Goal: Information Seeking & Learning: Learn about a topic

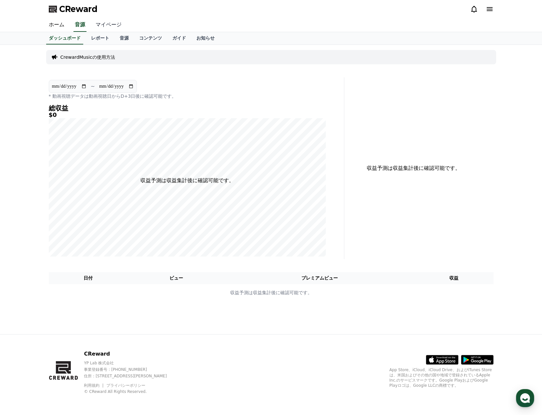
click at [95, 25] on link "マイページ" at bounding box center [108, 25] width 36 height 14
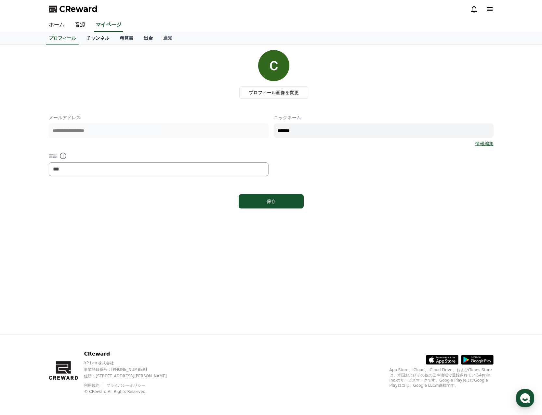
click at [88, 40] on link "チャンネル" at bounding box center [97, 38] width 33 height 12
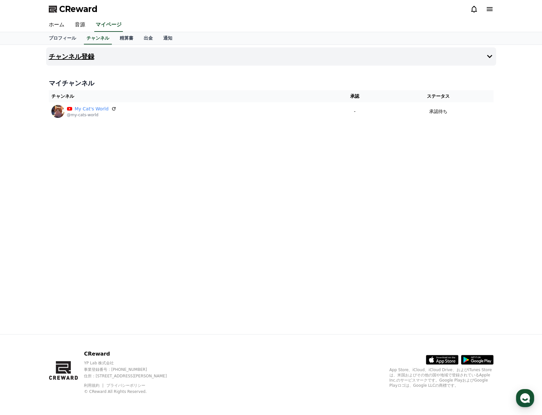
click at [97, 54] on button "チャンネル登録" at bounding box center [271, 56] width 450 height 18
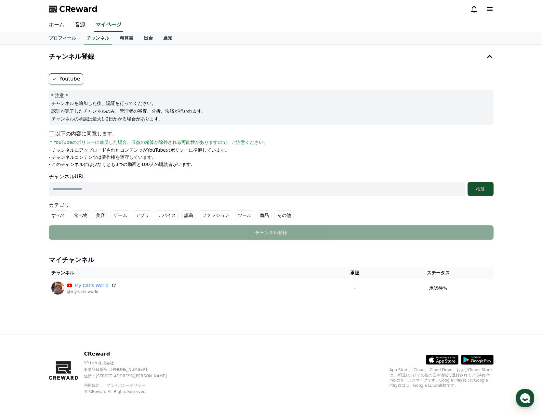
click at [158, 38] on link "通知" at bounding box center [167, 38] width 19 height 12
click at [138, 39] on link "出金" at bounding box center [147, 38] width 19 height 12
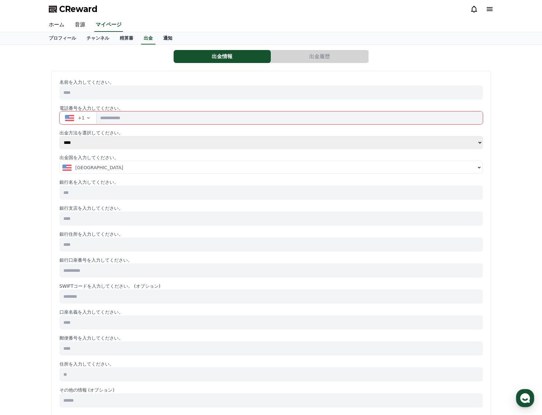
click at [158, 37] on link "通知" at bounding box center [167, 38] width 19 height 12
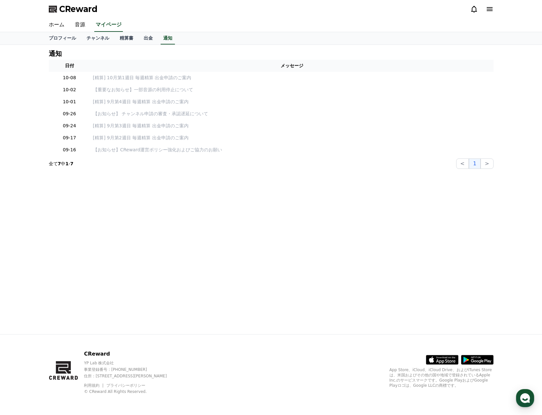
click at [473, 9] on icon at bounding box center [474, 9] width 8 height 8
click at [474, 11] on icon at bounding box center [474, 9] width 8 height 8
click at [489, 8] on icon at bounding box center [489, 9] width 8 height 8
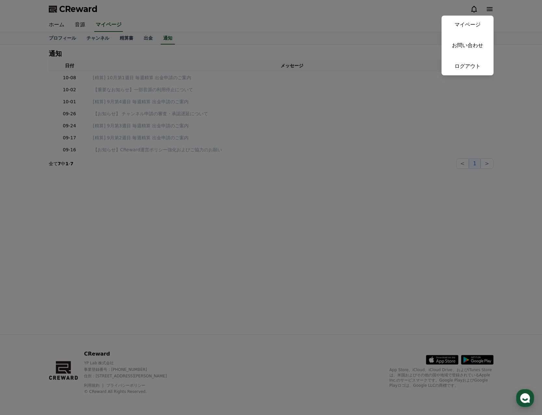
click at [164, 21] on button "close" at bounding box center [271, 207] width 542 height 415
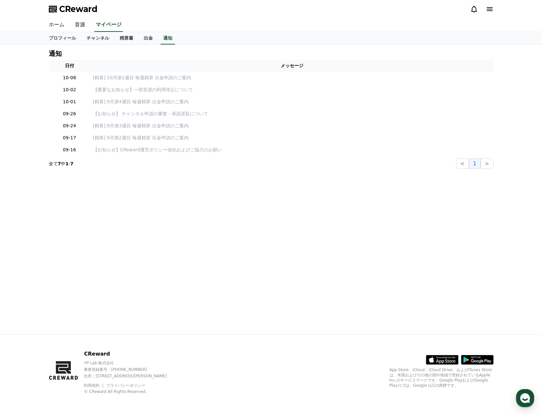
click at [59, 25] on link "ホーム" at bounding box center [57, 25] width 26 height 14
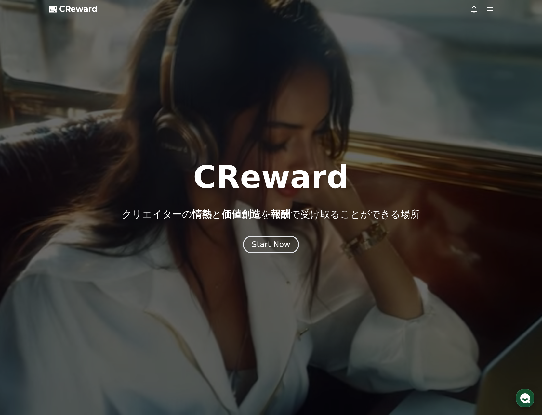
click at [525, 392] on div "button" at bounding box center [525, 398] width 18 height 18
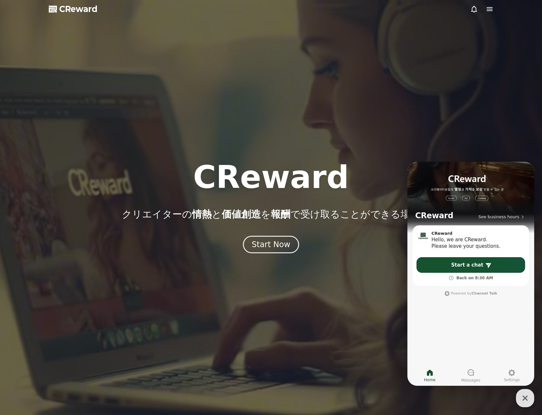
click at [466, 51] on div at bounding box center [271, 207] width 542 height 415
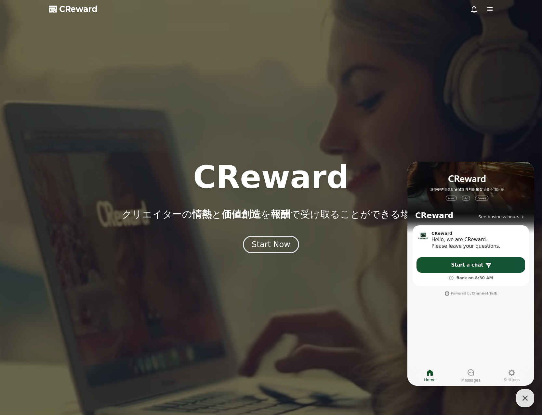
click at [475, 8] on icon at bounding box center [474, 9] width 8 height 8
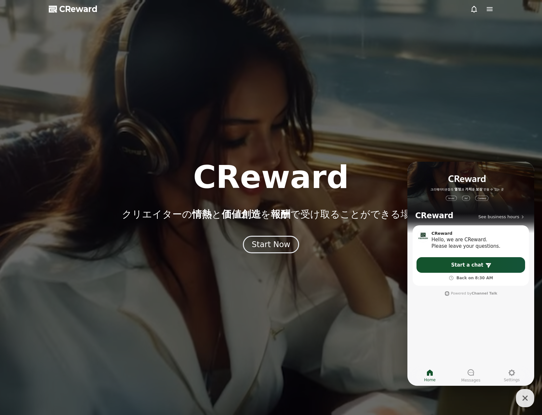
click at [393, 94] on div at bounding box center [271, 207] width 542 height 415
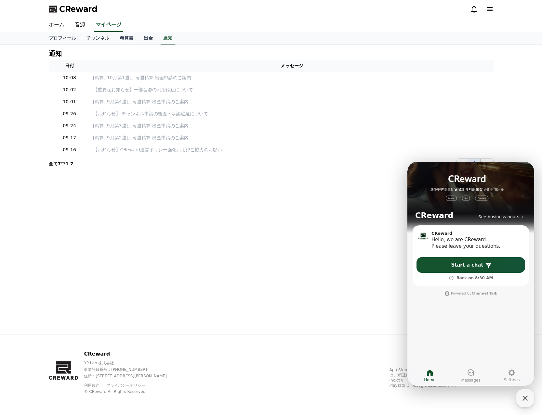
click at [472, 12] on icon at bounding box center [474, 9] width 6 height 7
click at [287, 65] on th "メッセージ" at bounding box center [291, 66] width 403 height 12
click at [81, 27] on link "音源" at bounding box center [80, 25] width 21 height 14
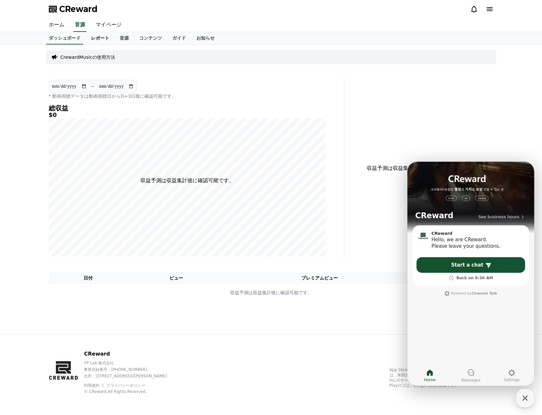
click at [86, 40] on link "レポート" at bounding box center [100, 38] width 29 height 12
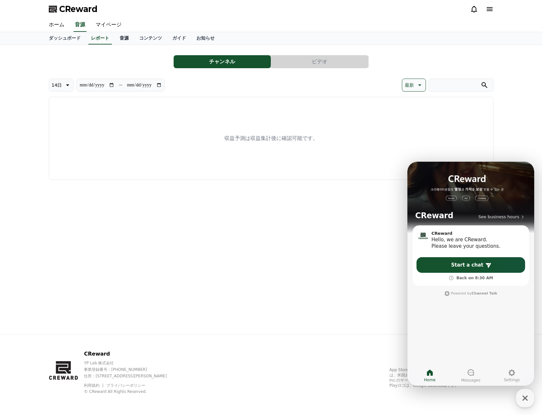
click at [114, 40] on link "音源" at bounding box center [123, 38] width 19 height 12
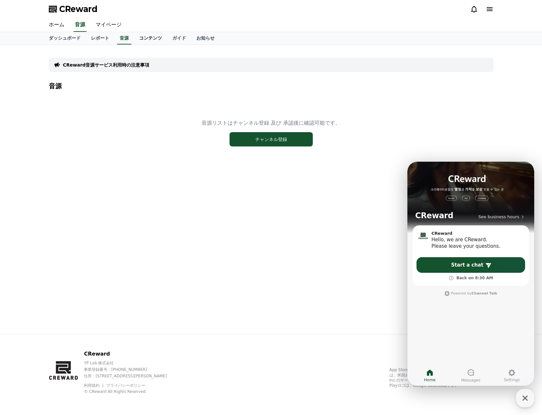
click at [134, 35] on link "コンテンツ" at bounding box center [150, 38] width 33 height 12
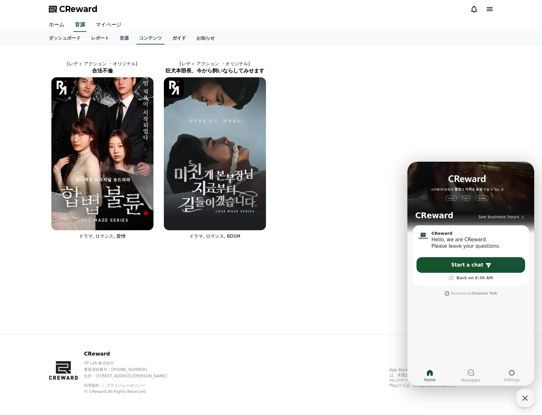
click at [167, 38] on link "ガイド" at bounding box center [179, 38] width 24 height 12
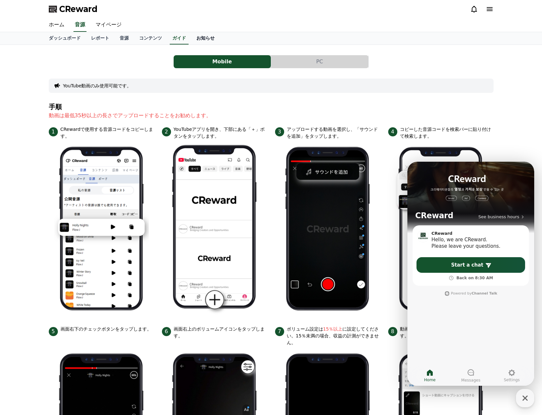
click at [191, 38] on link "お知らせ" at bounding box center [205, 38] width 29 height 12
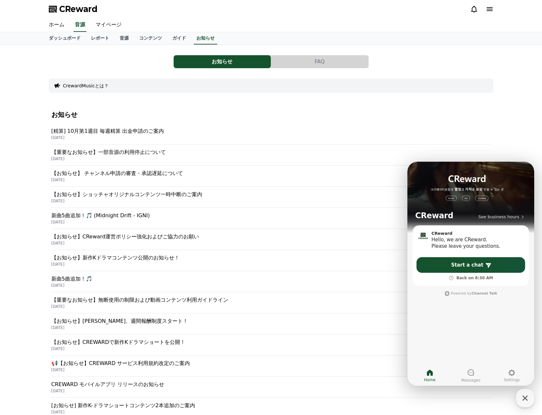
click at [335, 67] on button "FAQ" at bounding box center [319, 61] width 97 height 13
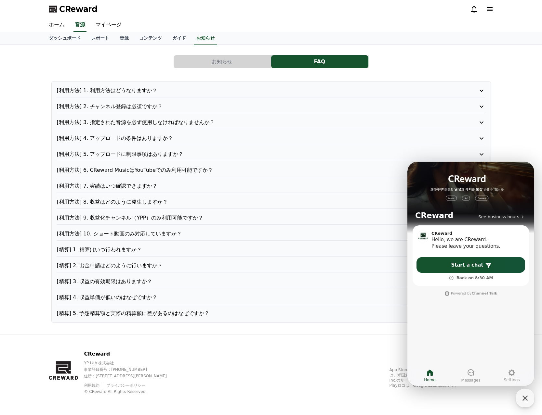
click at [130, 105] on p "[利用方法] 2. チャンネル登録は必須ですか？" at bounding box center [254, 107] width 394 height 8
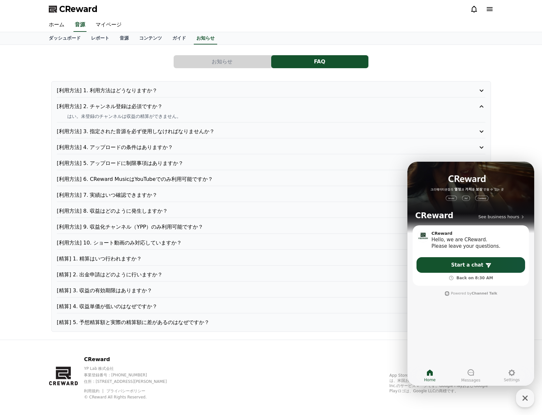
click at [129, 90] on p "[利用方法] 1. 利用方法はどうなりますか？" at bounding box center [254, 91] width 394 height 8
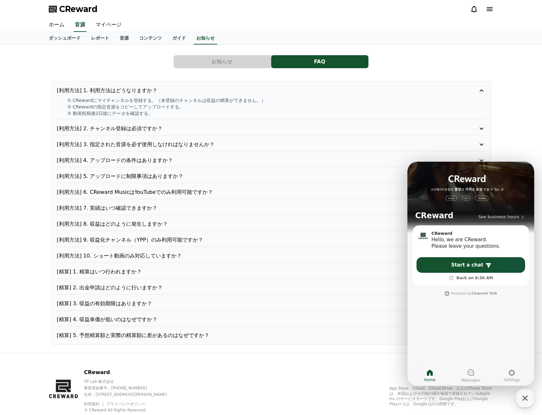
click at [117, 91] on p "[利用方法] 1. 利用方法はどうなりますか？" at bounding box center [254, 91] width 394 height 8
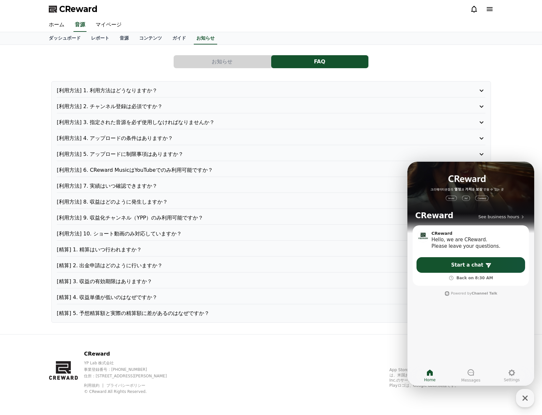
click at [126, 122] on p "[利用方法] 3. 指定された音源を必ず使用しなければなりませんか？" at bounding box center [254, 123] width 394 height 8
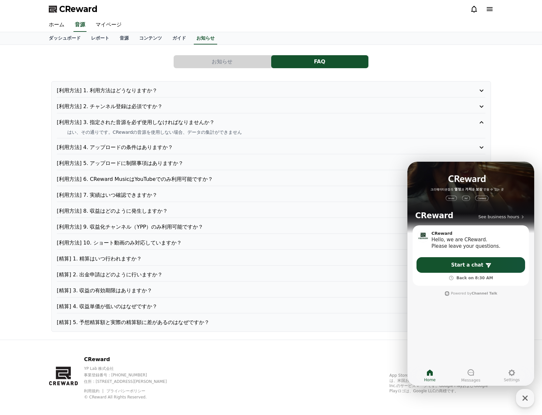
click at [126, 123] on p "[利用方法] 3. 指定された音源を必ず使用しなければなりませんか？" at bounding box center [254, 123] width 394 height 8
click at [121, 134] on div "[利用方法] 1. 利用方法はどうなりますか？ [利用方法] 2. チャンネル登録は必須ですか？ [利用方法] 3. 指定された音源を必ず使用しなければなりま…" at bounding box center [270, 206] width 439 height 251
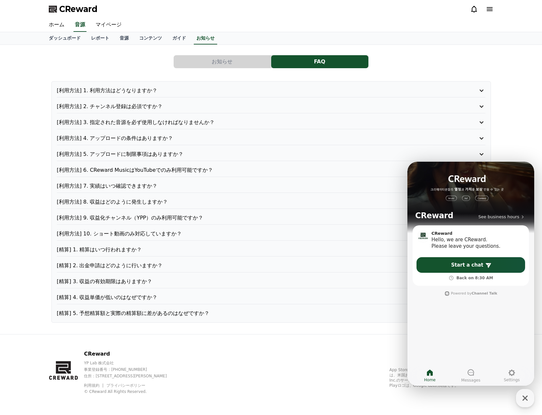
click at [120, 138] on p "[利用方法] 4. アップロードの条件はありますか？" at bounding box center [254, 138] width 394 height 8
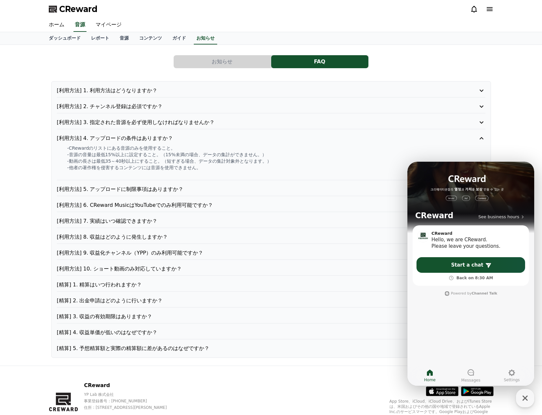
drag, startPoint x: 68, startPoint y: 159, endPoint x: 192, endPoint y: 159, distance: 124.7
click at [192, 159] on p "-動画の長さは最低35～40秒以上にすること。（短すぎる場合、データの集計対象外となります。）" at bounding box center [276, 161] width 418 height 6
click at [217, 166] on p "-他者の著作権を侵害するコンテンツには音源を使用できません。" at bounding box center [276, 167] width 418 height 6
drag, startPoint x: 83, startPoint y: 161, endPoint x: 188, endPoint y: 173, distance: 106.3
click at [188, 173] on div "-CRewardのリストにある音源のみを使用すること。 -音源の音量は最低15%以上に設定すること。（15%未満の場合、データの集計ができません。） -動画の…" at bounding box center [271, 161] width 428 height 32
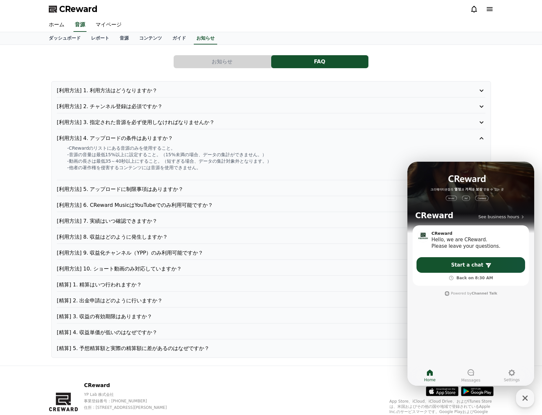
click at [188, 173] on p at bounding box center [276, 174] width 418 height 6
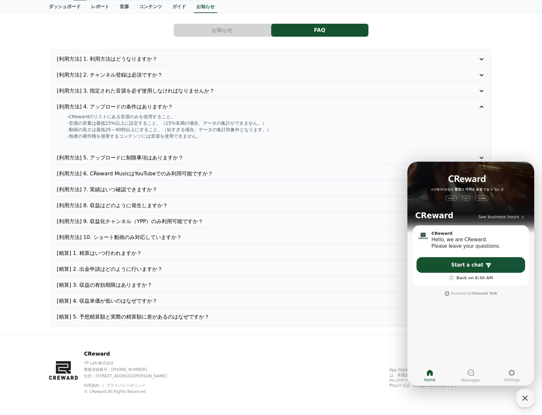
click at [116, 176] on p "[利用方法] 6. CReward MusicはYouTubeでのみ利用可能ですか？" at bounding box center [254, 174] width 394 height 8
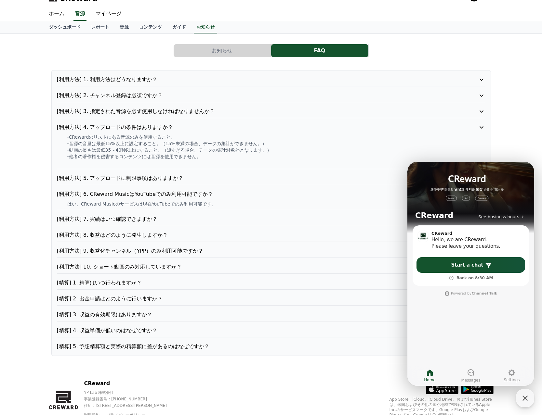
scroll to position [6, 0]
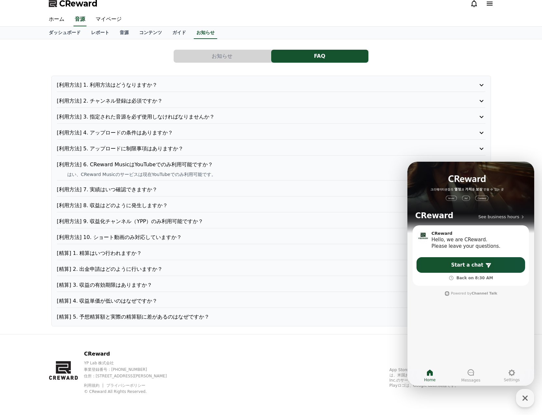
click at [115, 164] on p "[利用方法] 6. CReward MusicはYouTubeでのみ利用可能ですか？" at bounding box center [254, 165] width 394 height 8
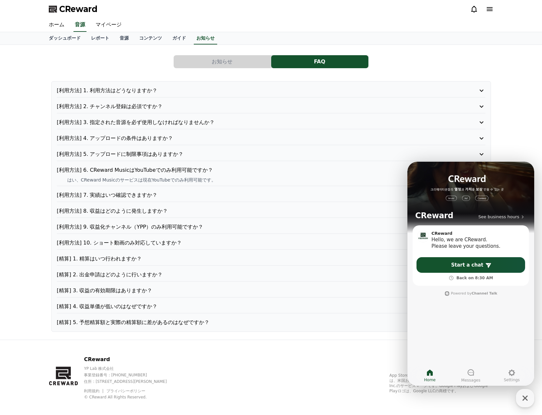
click at [115, 191] on p "[利用方法] 7. 実績はいつ確認できますか？" at bounding box center [254, 195] width 394 height 8
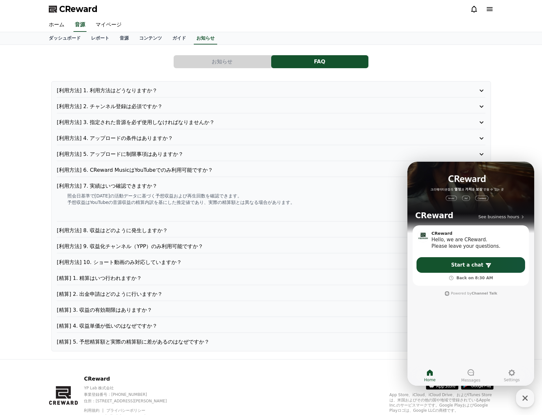
click at [116, 181] on div "[利用方法] 1. 利用方法はどうなりますか？ [利用方法] 2. チャンネル登録は必須ですか？ [利用方法] 3. 指定された音源を必ず使用しなければなりま…" at bounding box center [270, 216] width 439 height 270
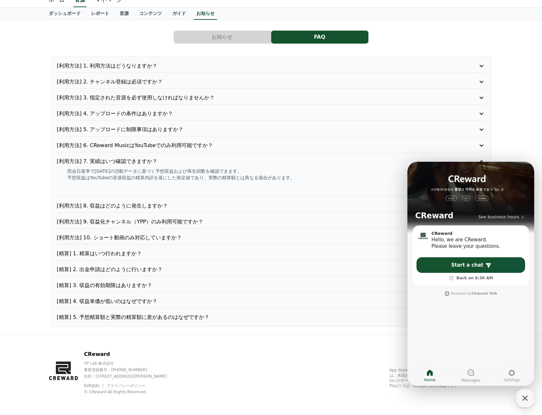
scroll to position [25, 0]
click at [132, 200] on div "[利用方法] 1. 利用方法はどうなりますか？ [利用方法] 2. チャンネル登録は必須ですか？ [利用方法] 3. 指定された音源を必ず使用しなければなりま…" at bounding box center [270, 191] width 439 height 270
click at [119, 210] on div "[利用方法] 8. 収益はどのように発生しますか？" at bounding box center [271, 207] width 428 height 11
click at [119, 205] on p "[利用方法] 8. 収益はどのように発生しますか？" at bounding box center [254, 206] width 394 height 8
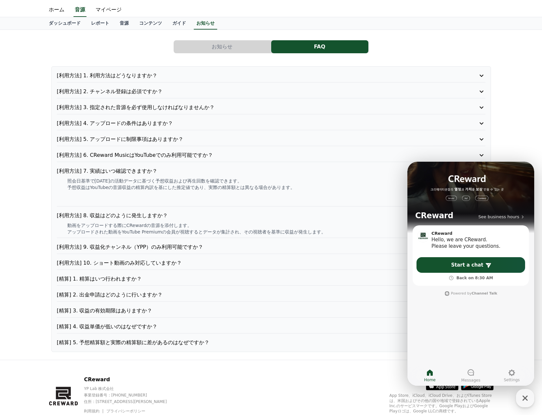
scroll to position [12, 0]
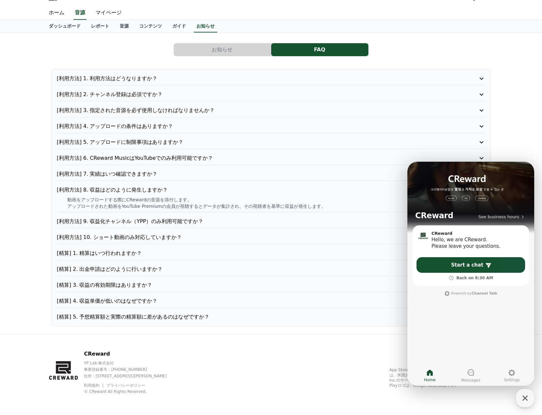
click at [124, 222] on p "[利用方法] 9. 収益化チャンネル（YPP）のみ利用可能ですか？" at bounding box center [254, 222] width 394 height 8
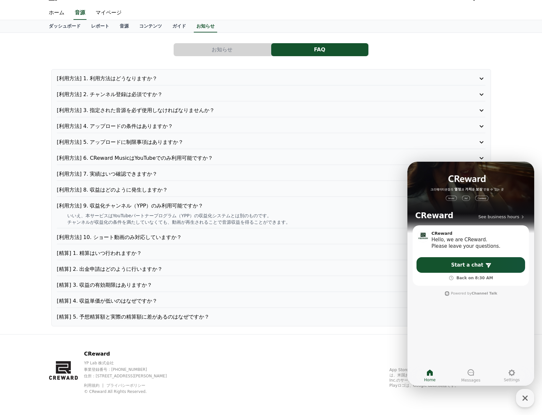
click at [120, 206] on p "[利用方法] 9. 収益化チャンネル（YPP）のみ利用可能ですか？" at bounding box center [254, 206] width 394 height 8
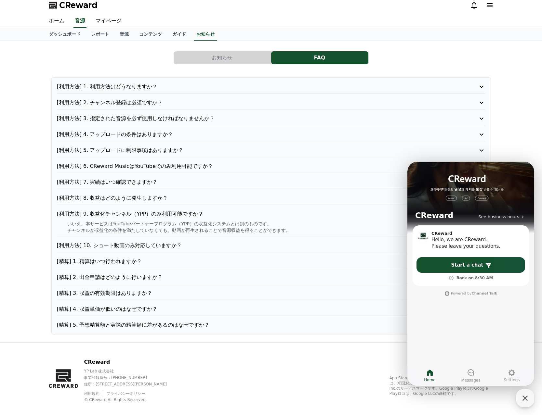
scroll to position [0, 0]
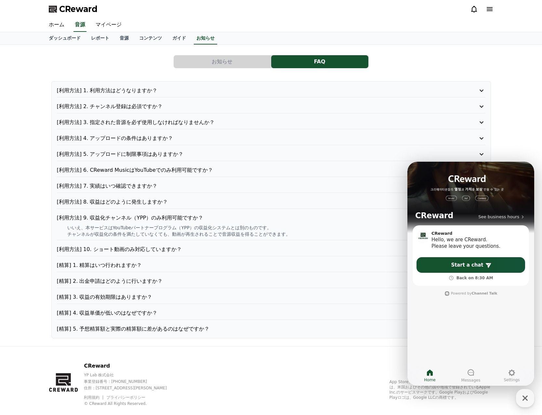
click at [112, 246] on p "[利用方法] 10. ショート動画のみ対応していますか？" at bounding box center [254, 250] width 394 height 8
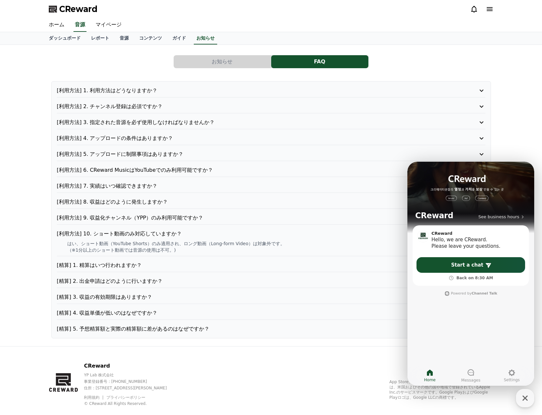
click at [110, 232] on p "[利用方法] 10. ショート動画のみ対応していますか？" at bounding box center [254, 234] width 394 height 8
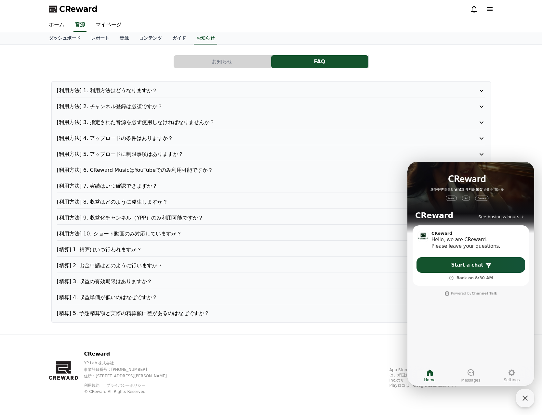
click at [100, 251] on p "[精算] 1. 精算はいつ行われますか？" at bounding box center [254, 250] width 394 height 8
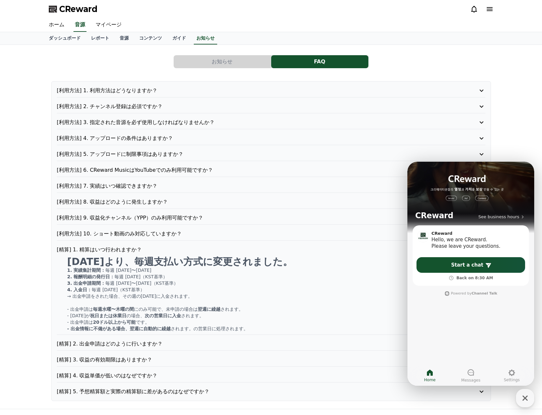
click at [99, 250] on p "[精算] 1. 精算はいつ行われますか？" at bounding box center [254, 250] width 394 height 8
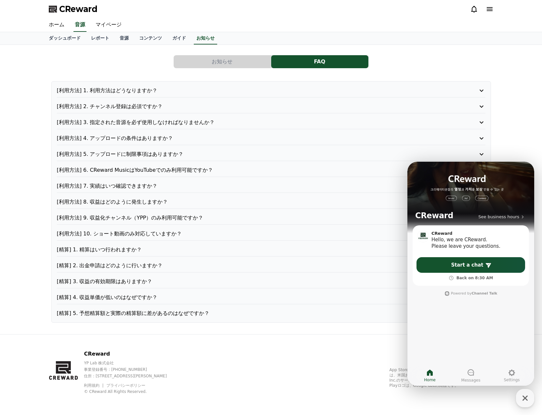
click at [101, 267] on p "[精算] 2. 出金申請はどのように行いますか？" at bounding box center [254, 266] width 394 height 8
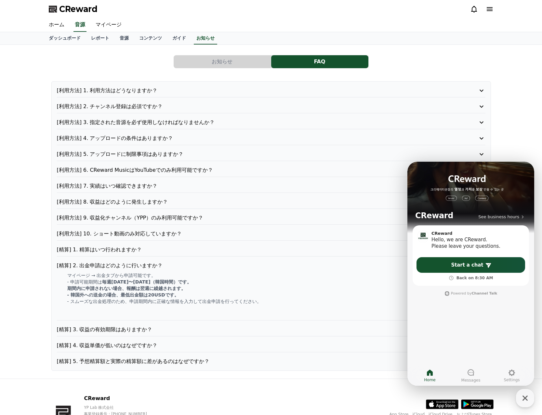
click at [96, 266] on p "[精算] 2. 出金申請はどのように行いますか？" at bounding box center [254, 266] width 394 height 8
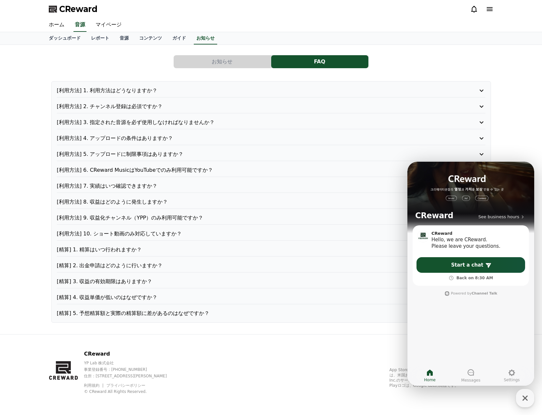
click at [111, 284] on p "[精算] 3. 収益の有効期限はありますか？" at bounding box center [254, 282] width 394 height 8
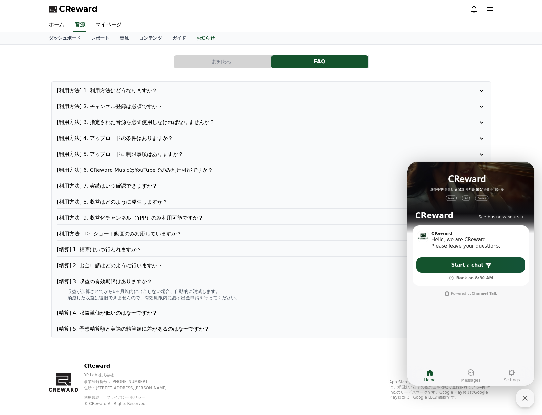
click at [101, 282] on p "[精算] 3. 収益の有効期限はありますか？" at bounding box center [254, 282] width 394 height 8
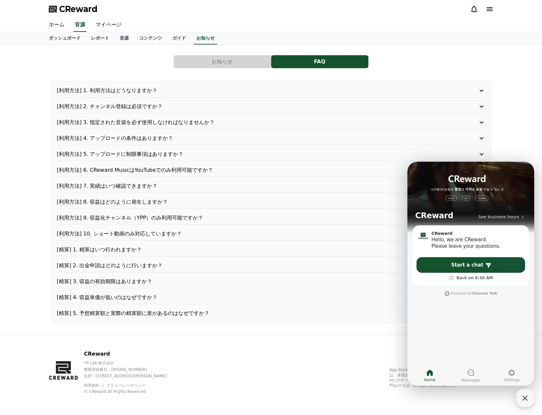
click at [106, 298] on p "[精算] 4. 収益単価が低いのはなぜですか？" at bounding box center [254, 298] width 394 height 8
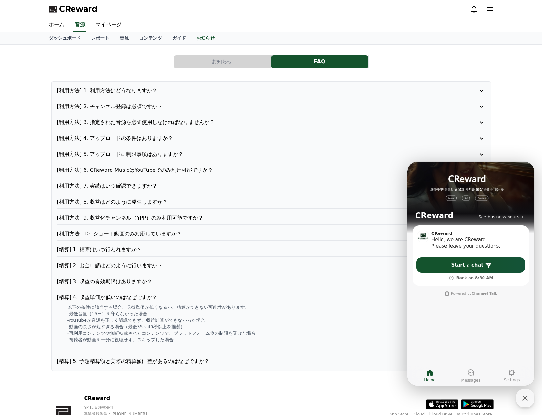
drag, startPoint x: 72, startPoint y: 306, endPoint x: 148, endPoint y: 317, distance: 77.5
click at [148, 317] on div "以下の条件に該当する場合、収益単価が低くなるか、精算ができない可能性があります。 -最低音量（15%）を守らなかった場合 -YouTubeが音源を正しく認識で…" at bounding box center [271, 326] width 428 height 45
click at [148, 313] on p "-最低音量（15%）を守らなかった場合" at bounding box center [276, 314] width 418 height 6
drag, startPoint x: 72, startPoint y: 312, endPoint x: 199, endPoint y: 328, distance: 128.0
click at [199, 328] on div "以下の条件に該当する場合、収益単価が低くなるか、精算ができない可能性があります。 -最低音量（15%）を守らなかった場合 -YouTubeが音源を正しく認識で…" at bounding box center [271, 326] width 428 height 45
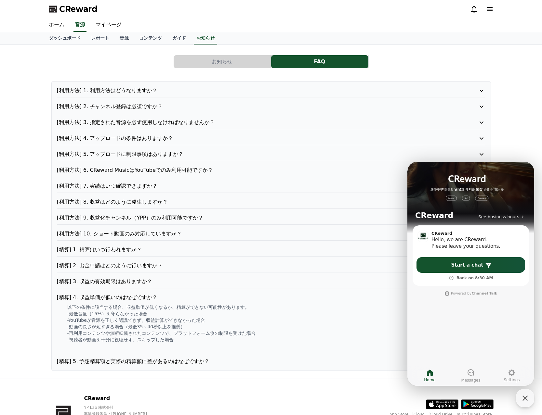
click at [183, 331] on p "-再利用コンテンツや無断転載されたコンテンツで、プラットフォーム側の制限を受けた場合" at bounding box center [276, 333] width 418 height 6
click at [123, 363] on p "[精算] 5. 予想精算額と実際の精算額に差があるのはなぜですか？" at bounding box center [254, 362] width 394 height 8
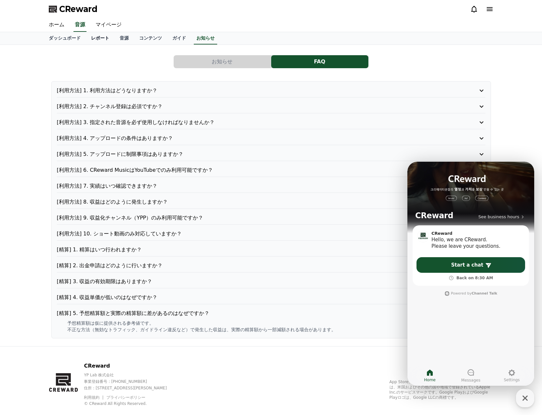
click at [94, 38] on link "レポート" at bounding box center [100, 38] width 29 height 12
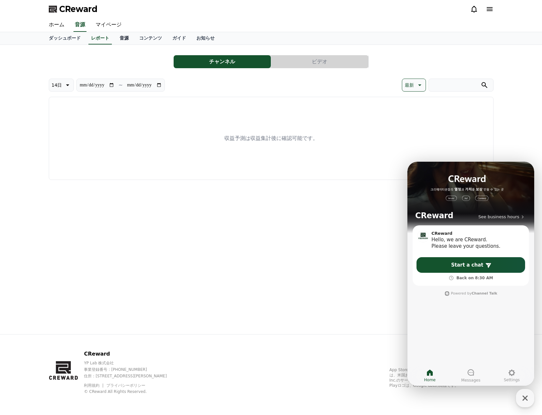
click at [114, 41] on link "音源" at bounding box center [123, 38] width 19 height 12
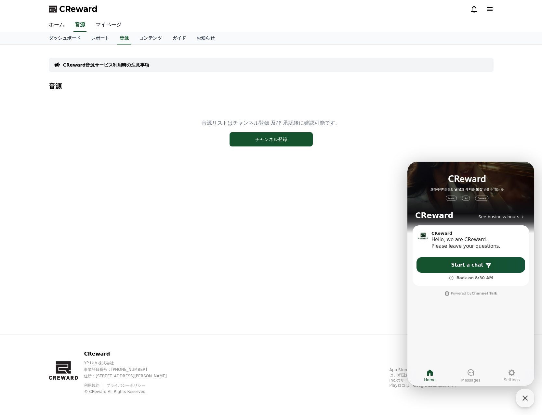
click at [102, 21] on link "マイページ" at bounding box center [108, 25] width 36 height 14
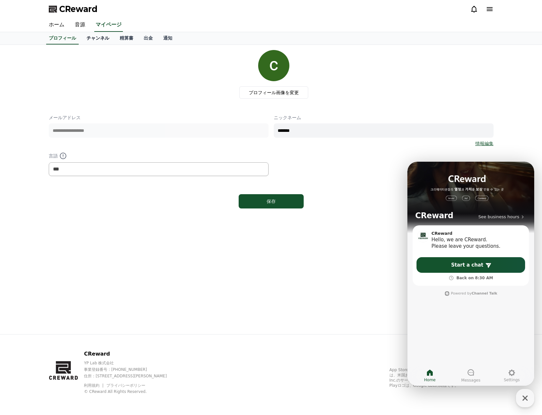
click at [87, 38] on link "チャンネル" at bounding box center [97, 38] width 33 height 12
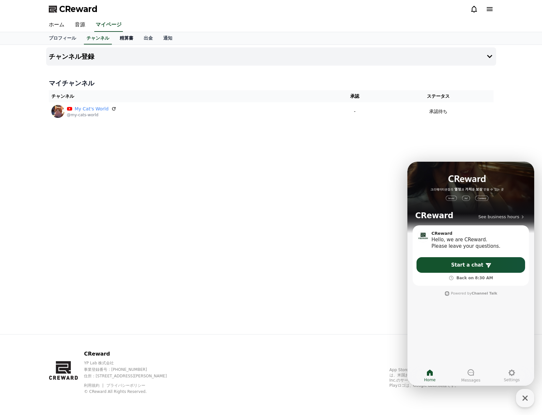
click at [114, 40] on link "精算書" at bounding box center [126, 38] width 24 height 12
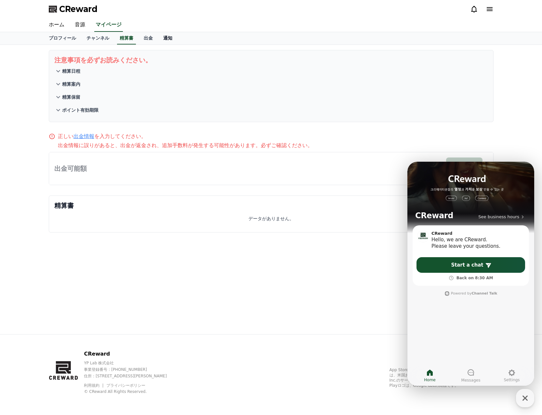
click at [158, 40] on link "通知" at bounding box center [167, 38] width 19 height 12
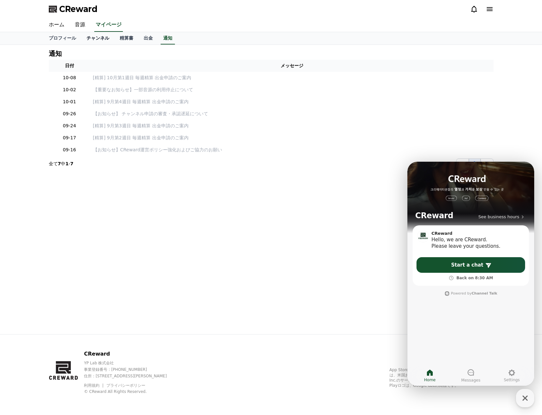
click at [84, 40] on link "チャンネル" at bounding box center [97, 38] width 33 height 12
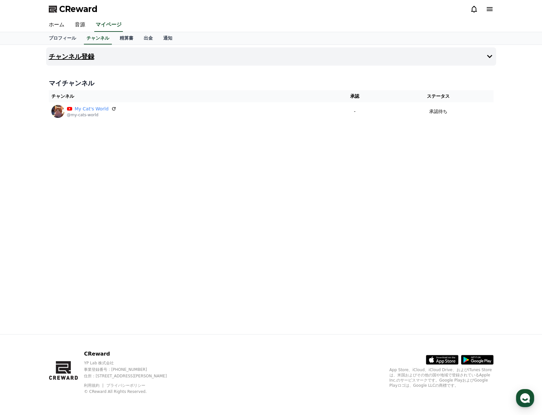
click at [94, 57] on button "チャンネル登録" at bounding box center [271, 56] width 450 height 18
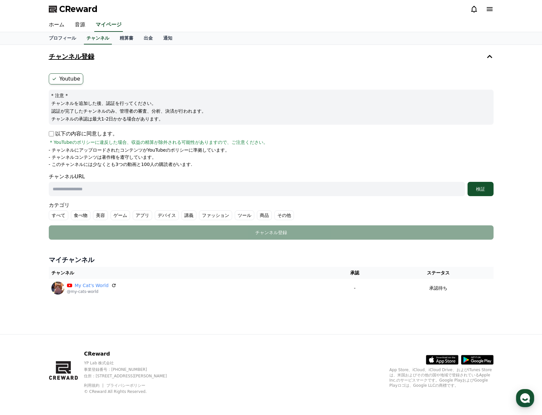
click at [116, 57] on button "チャンネル登録" at bounding box center [271, 56] width 450 height 18
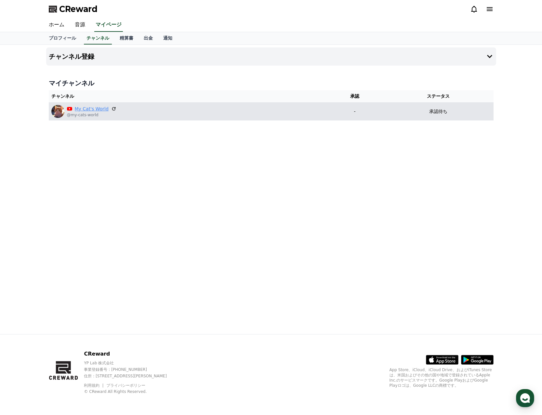
click at [84, 108] on link "My Cat's World" at bounding box center [92, 109] width 34 height 7
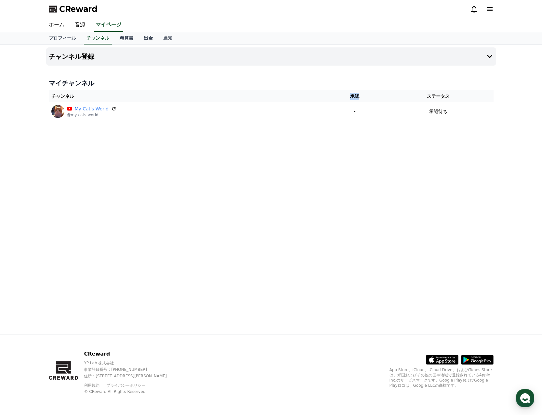
drag, startPoint x: 362, startPoint y: 96, endPoint x: 376, endPoint y: 96, distance: 14.3
click at [376, 96] on th "承認" at bounding box center [354, 96] width 57 height 12
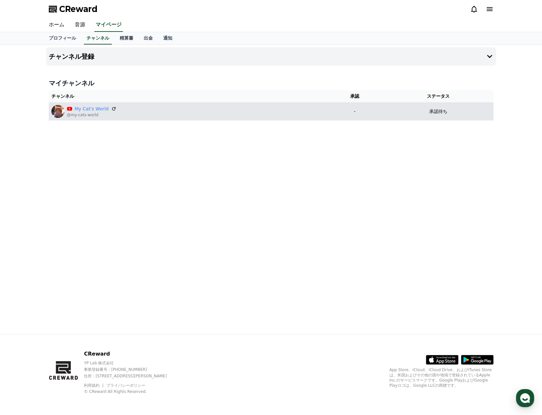
click at [376, 114] on p "-" at bounding box center [354, 111] width 51 height 7
